Goal: Information Seeking & Learning: Understand process/instructions

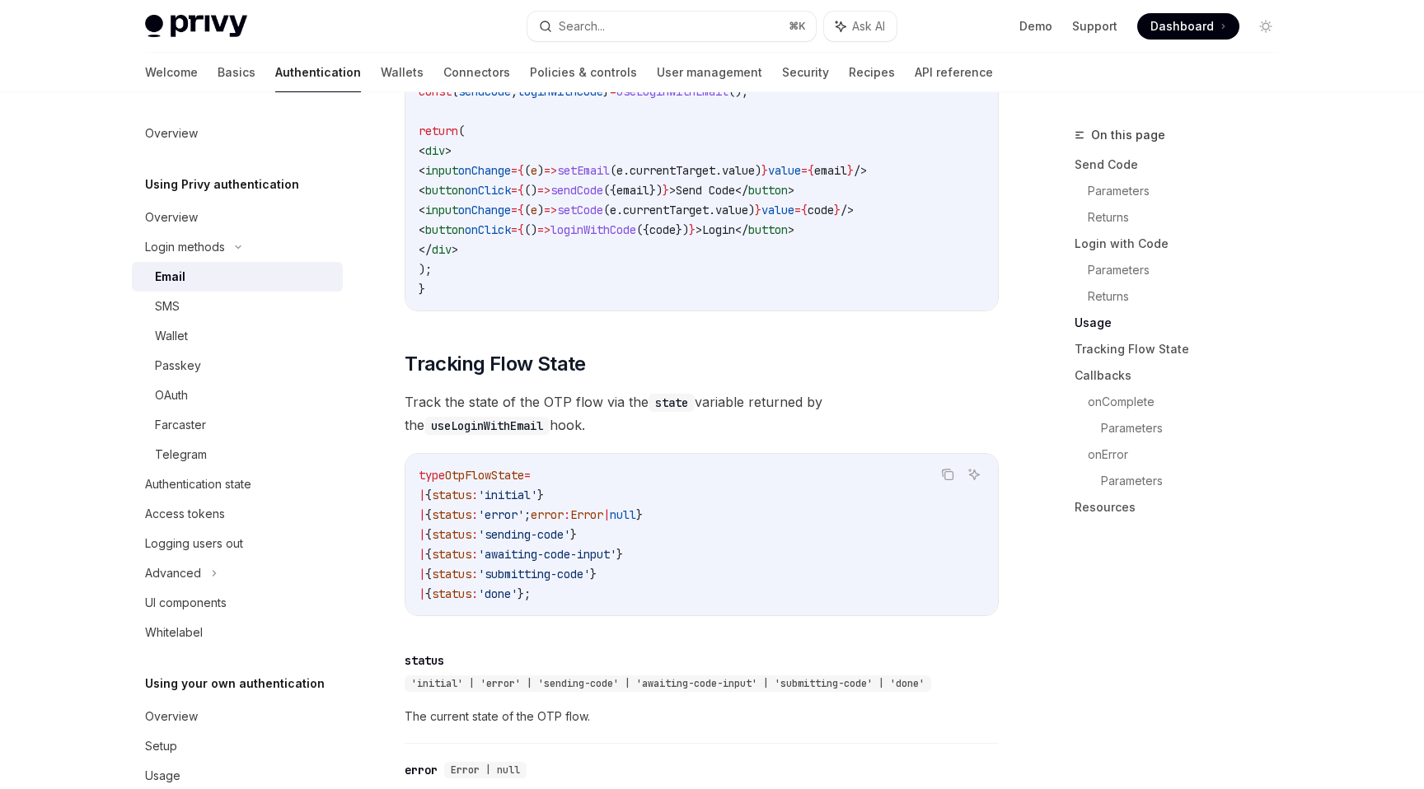
scroll to position [1927, 0]
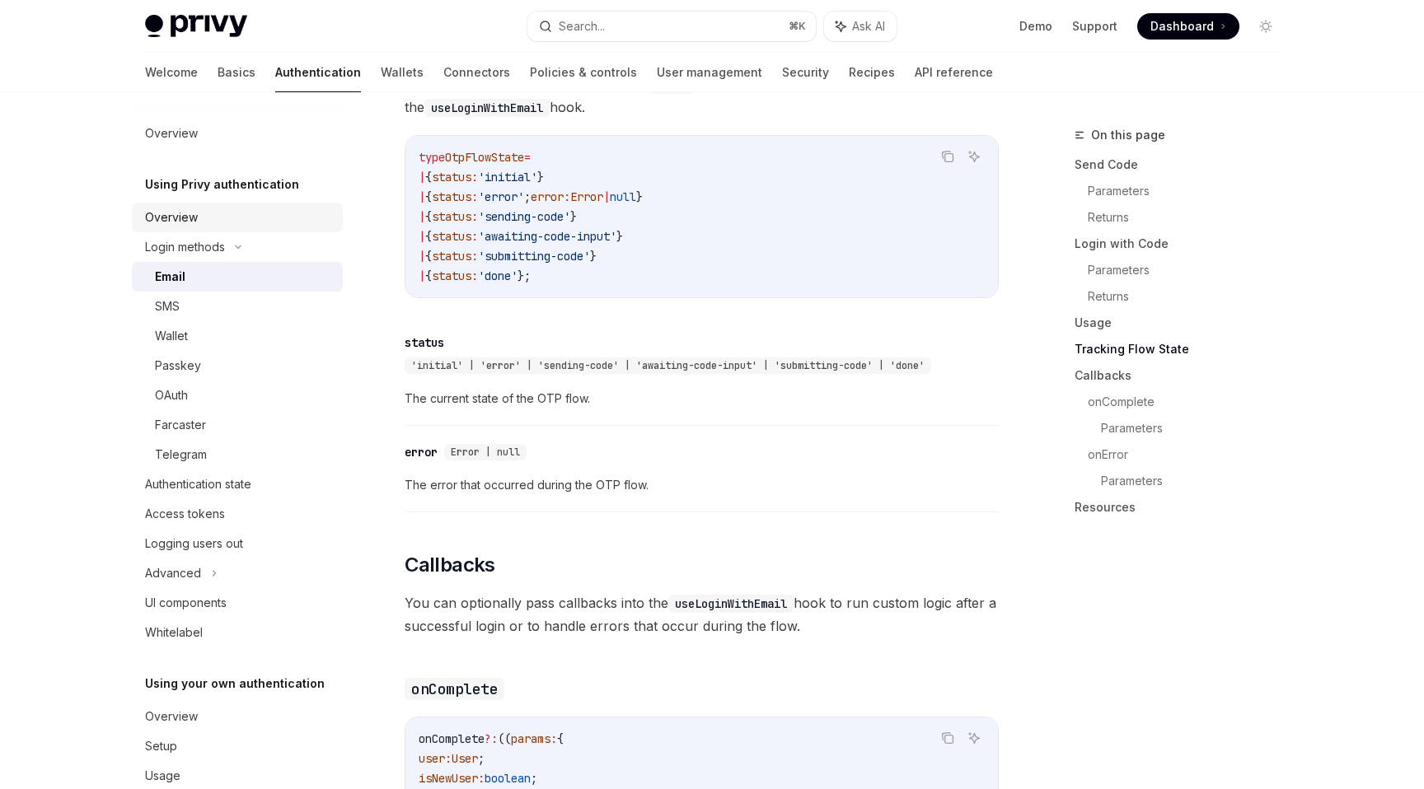
click at [218, 227] on link "Overview" at bounding box center [237, 218] width 211 height 30
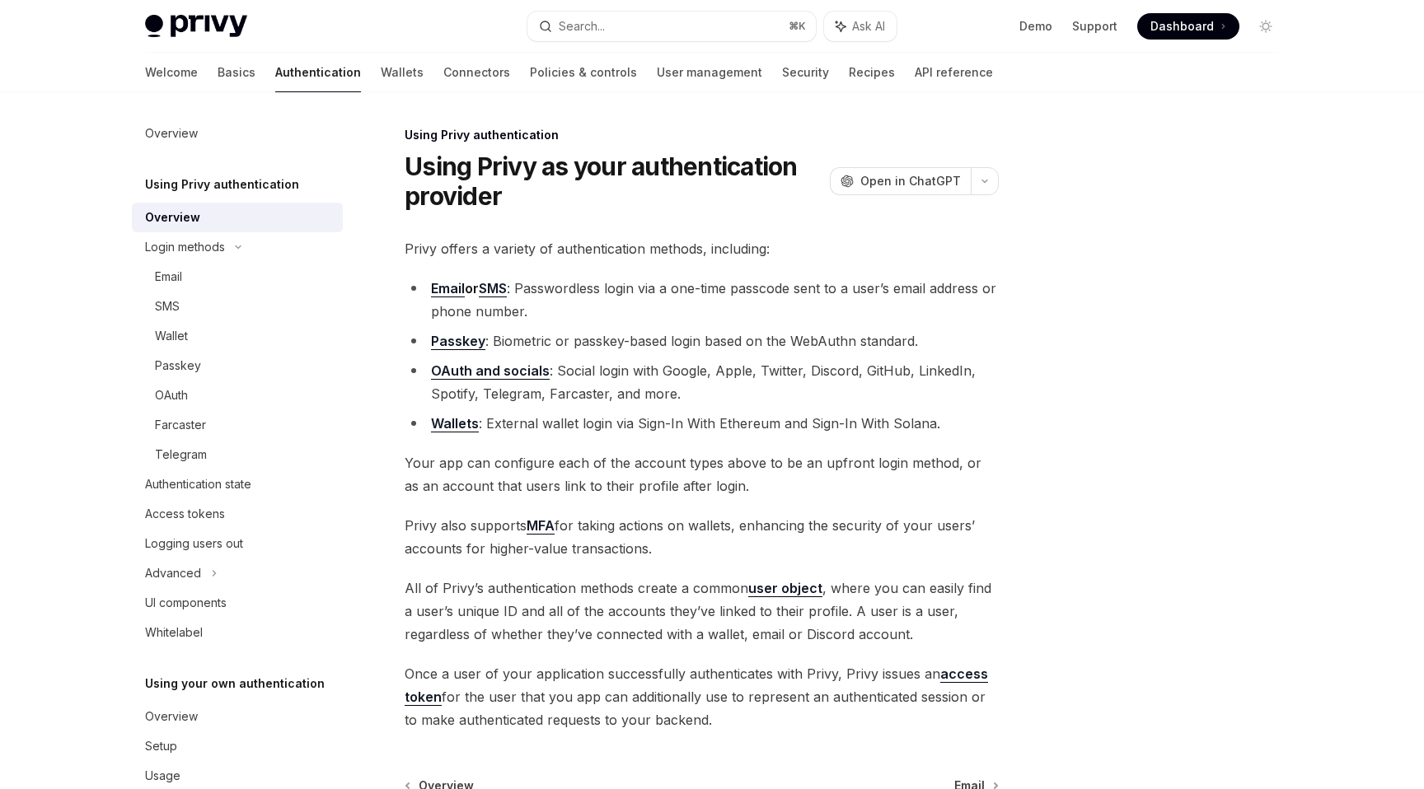
scroll to position [187, 0]
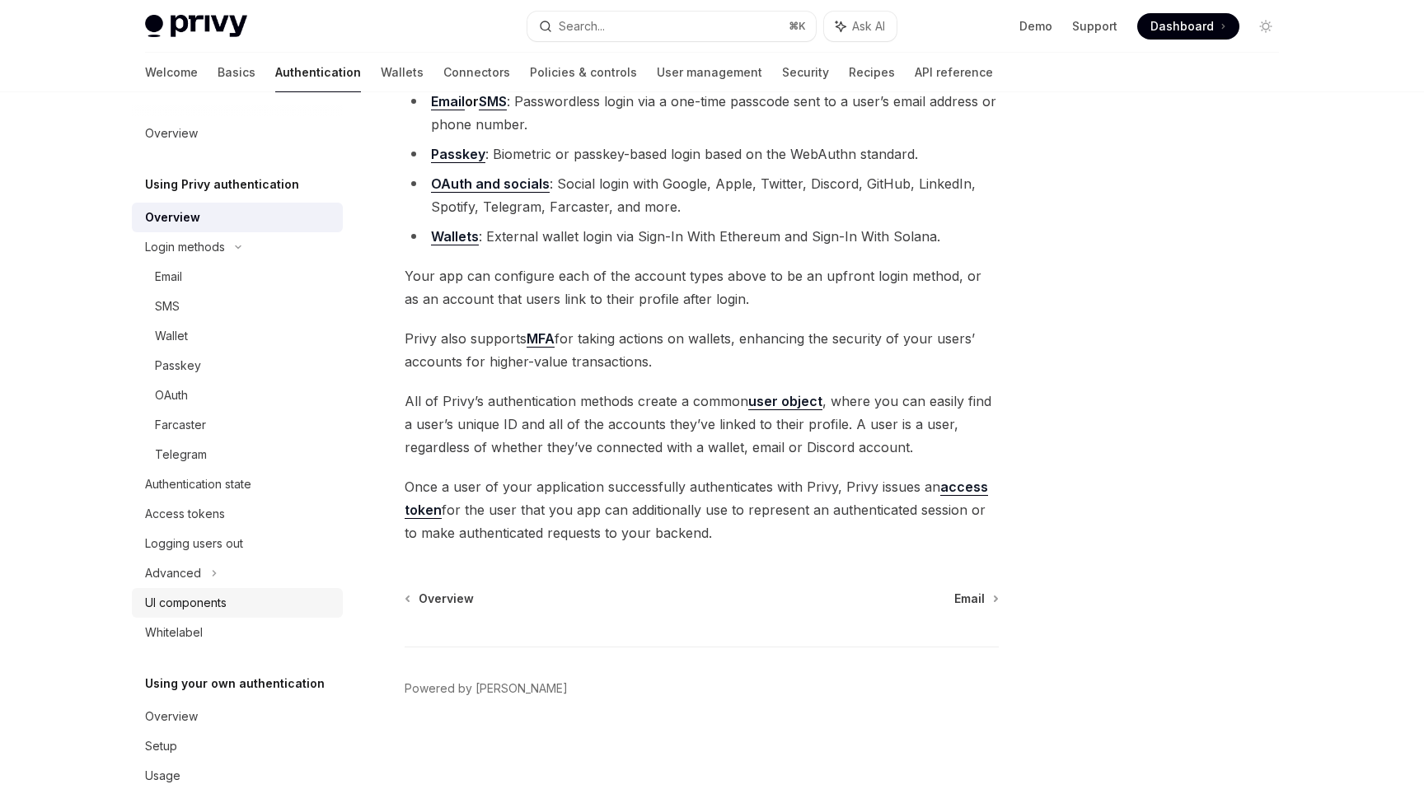
click at [240, 596] on div "UI components" at bounding box center [239, 603] width 188 height 20
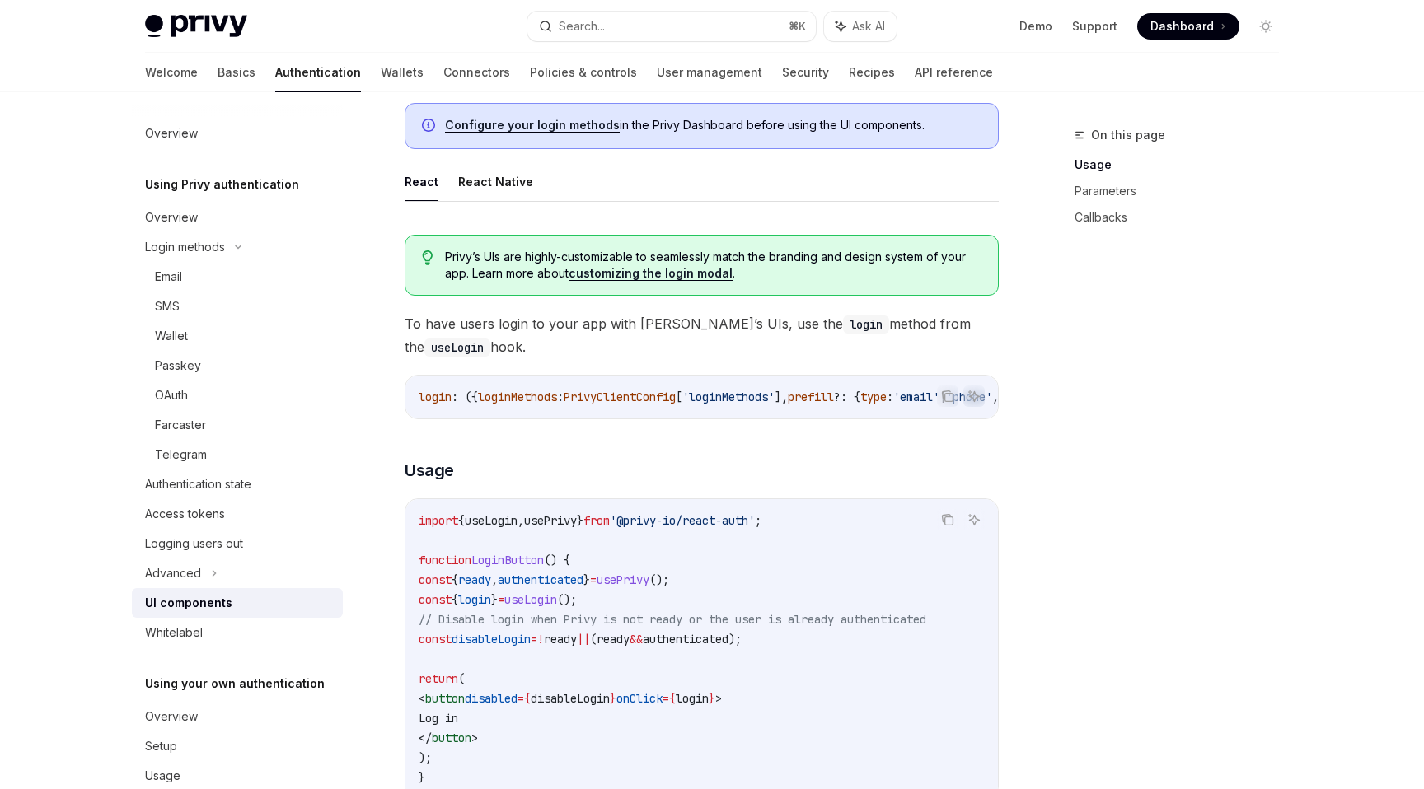
click at [657, 277] on link "customizing the login modal" at bounding box center [650, 273] width 164 height 15
type textarea "*"
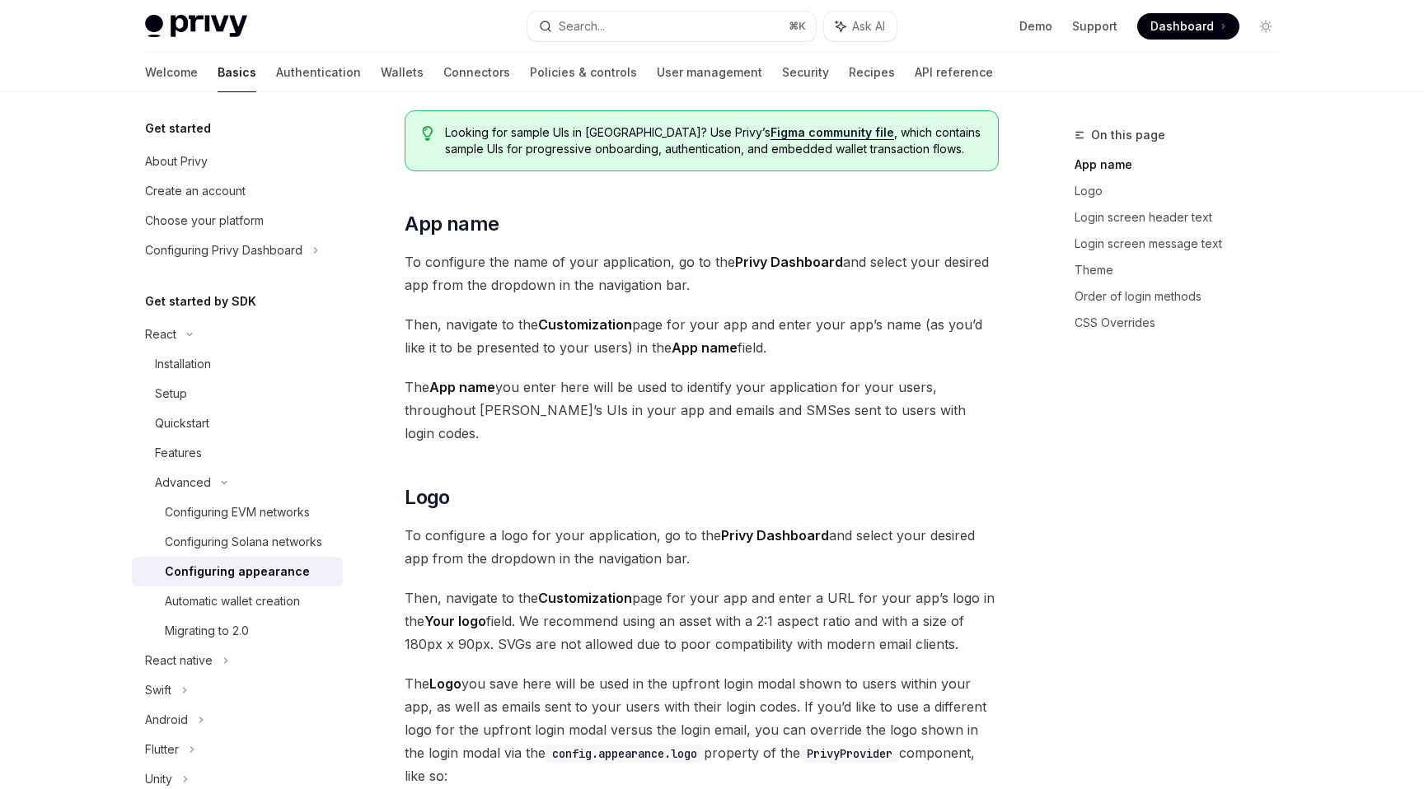
scroll to position [175, 0]
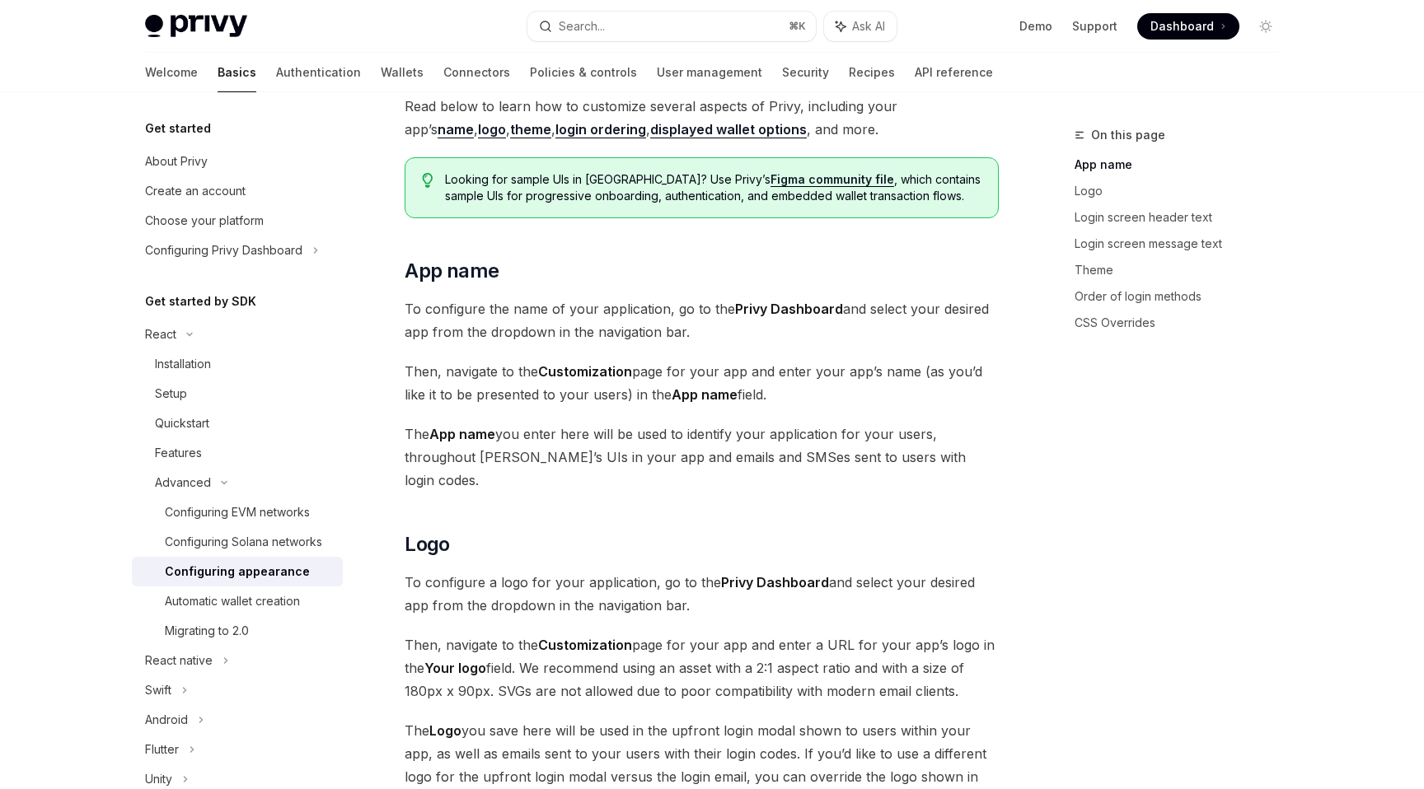
click at [895, 436] on span "The App name you enter here will be used to identify your application for your …" at bounding box center [702, 457] width 594 height 69
